Goal: Information Seeking & Learning: Learn about a topic

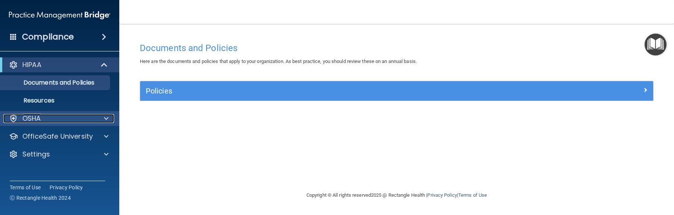
click at [104, 119] on div at bounding box center [105, 118] width 19 height 9
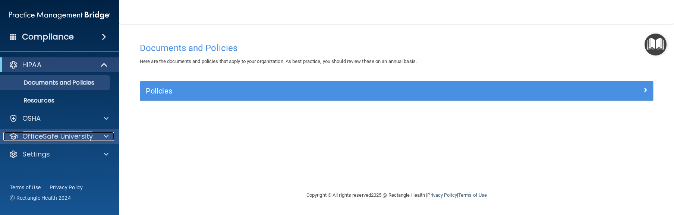
click at [104, 137] on span at bounding box center [106, 136] width 4 height 9
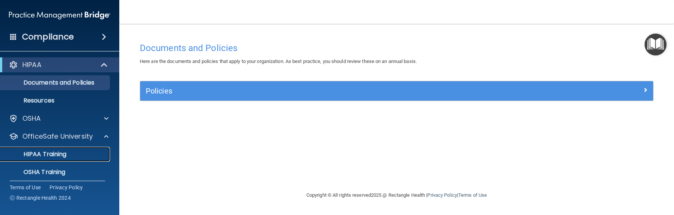
click at [44, 156] on p "HIPAA Training" at bounding box center [35, 154] width 61 height 7
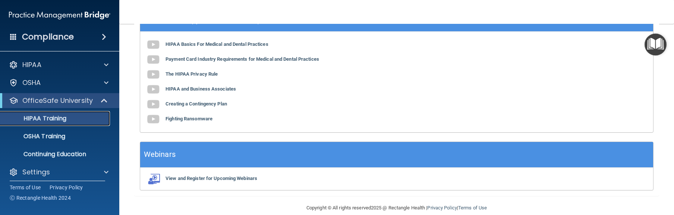
scroll to position [346, 0]
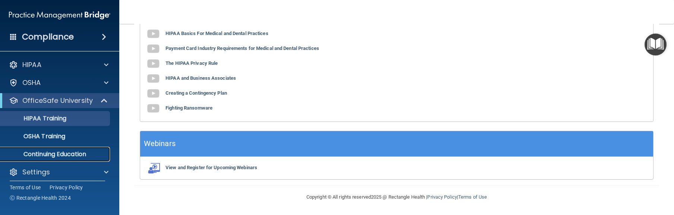
click at [74, 156] on p "Continuing Education" at bounding box center [56, 154] width 102 height 7
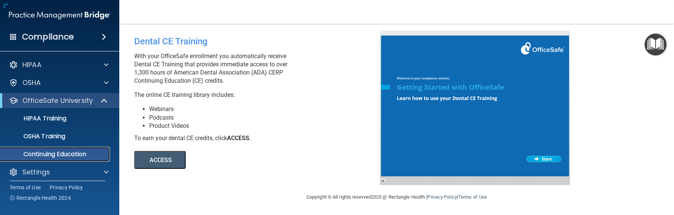
scroll to position [1, 0]
click at [317, 146] on div "ACCESS ACCESS" at bounding box center [236, 155] width 204 height 26
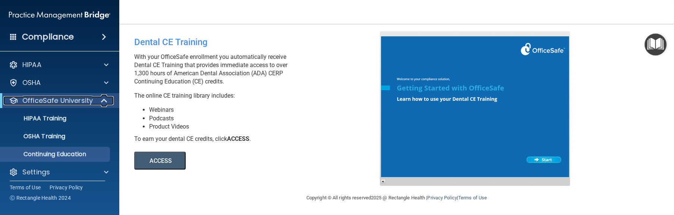
click at [56, 100] on p "OfficeSafe University" at bounding box center [57, 100] width 70 height 9
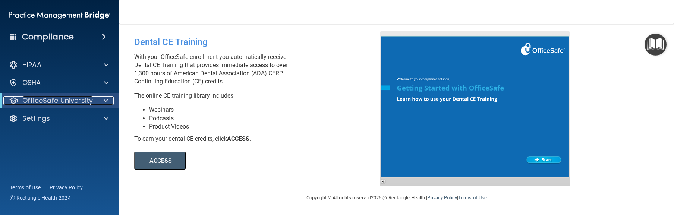
click at [104, 103] on span at bounding box center [106, 100] width 4 height 9
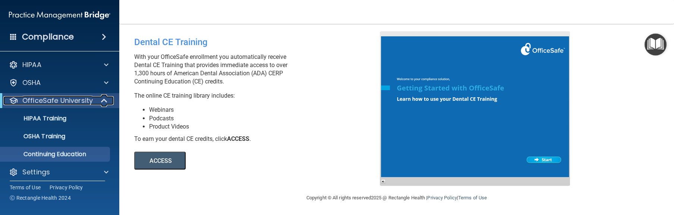
click at [73, 101] on p "OfficeSafe University" at bounding box center [57, 100] width 70 height 9
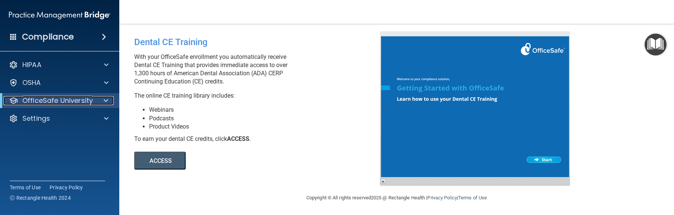
click at [82, 99] on p "OfficeSafe University" at bounding box center [57, 100] width 70 height 9
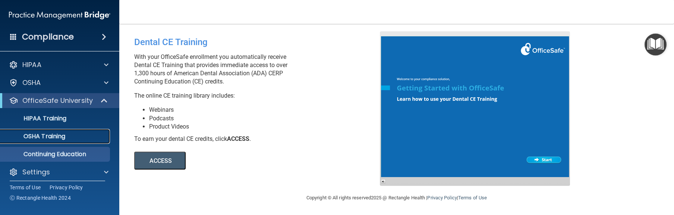
click at [51, 135] on p "OSHA Training" at bounding box center [35, 136] width 60 height 7
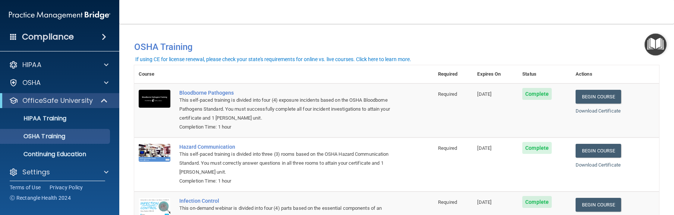
click at [654, 45] on img "Open Resource Center" at bounding box center [655, 45] width 22 height 22
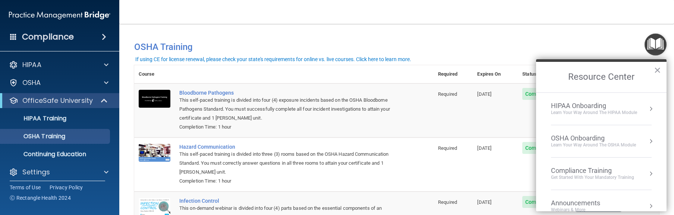
click at [588, 171] on div "Compliance Training" at bounding box center [592, 171] width 83 height 8
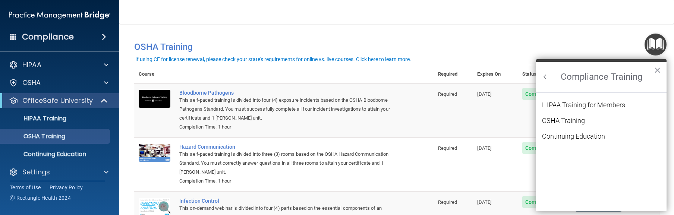
click at [576, 136] on div "Continuing Education" at bounding box center [573, 136] width 63 height 7
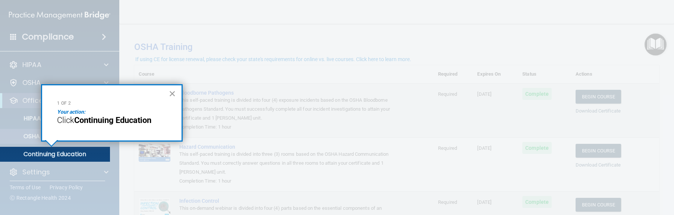
click at [172, 92] on button "×" at bounding box center [172, 94] width 7 height 12
